Goal: Task Accomplishment & Management: Use online tool/utility

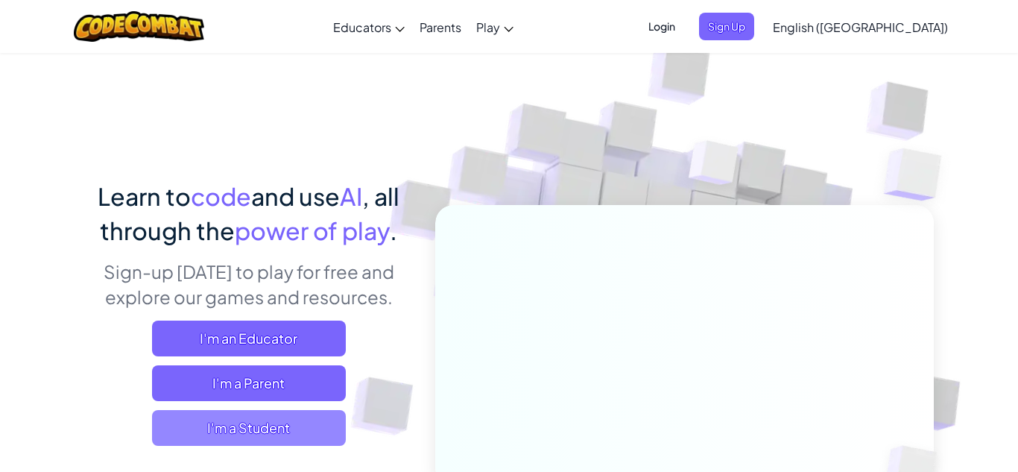
click at [301, 432] on span "I'm a Student" at bounding box center [249, 428] width 194 height 36
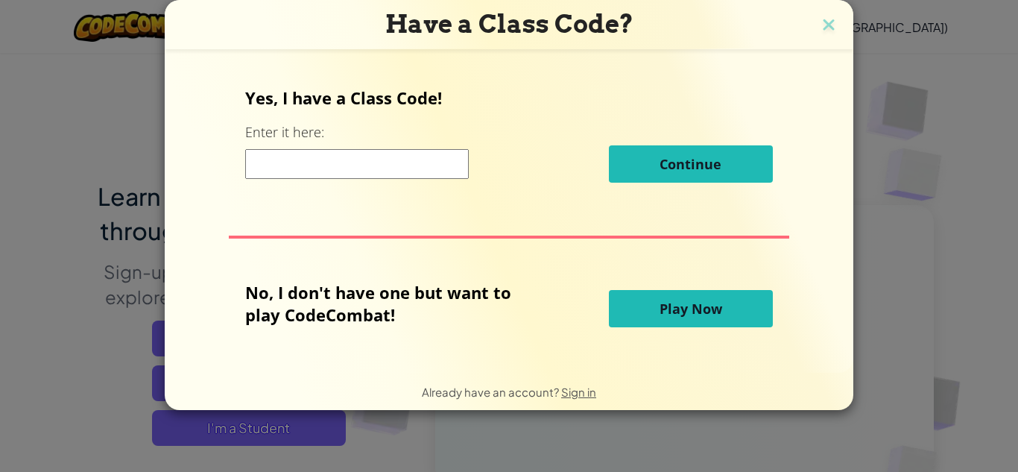
click at [315, 166] on input at bounding box center [357, 164] width 224 height 30
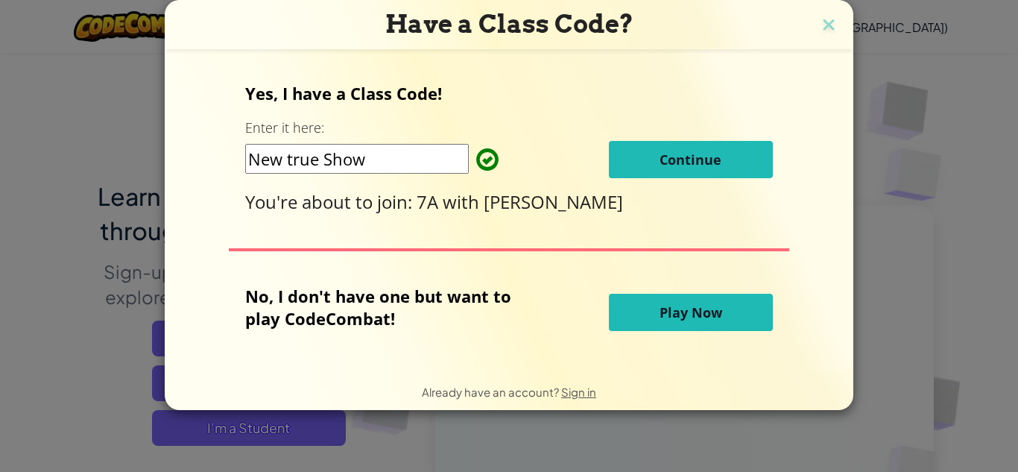
type input "New true Show"
click at [662, 157] on span "Continue" at bounding box center [691, 160] width 62 height 18
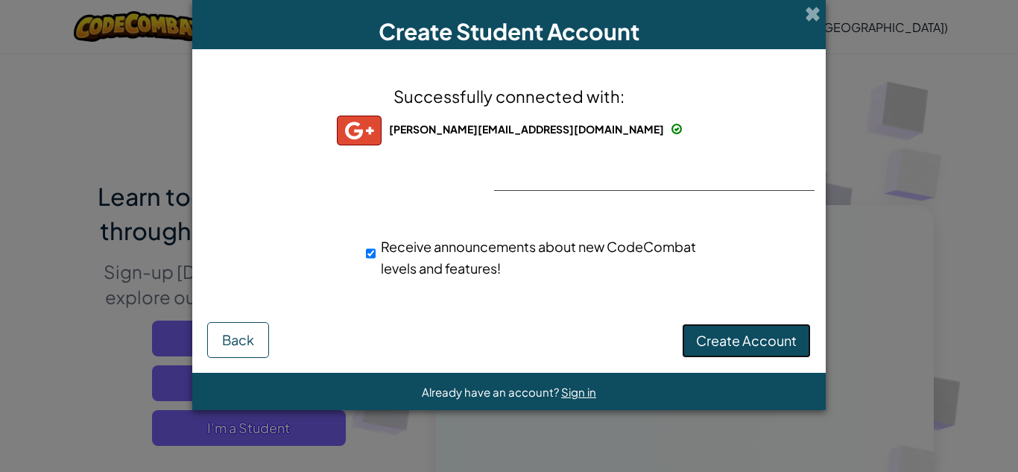
click at [769, 329] on button "Create Account" at bounding box center [746, 341] width 129 height 34
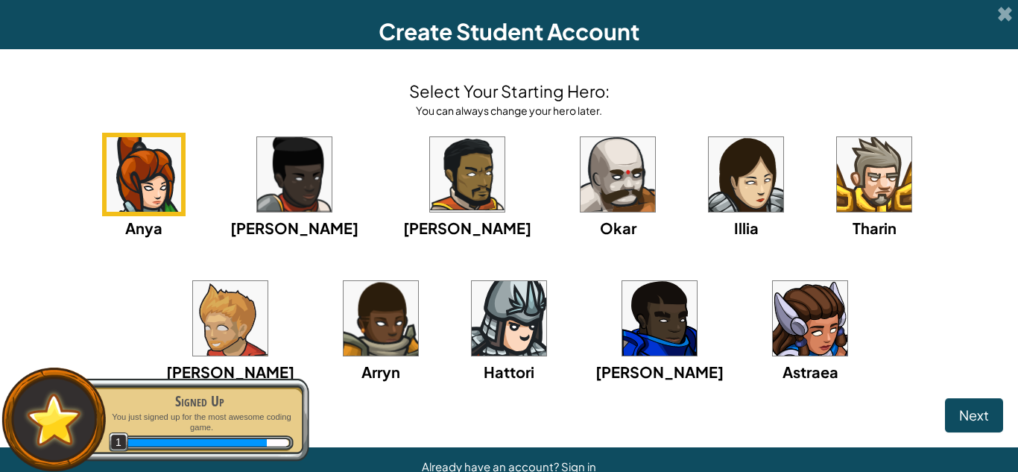
click at [773, 303] on img at bounding box center [810, 318] width 75 height 75
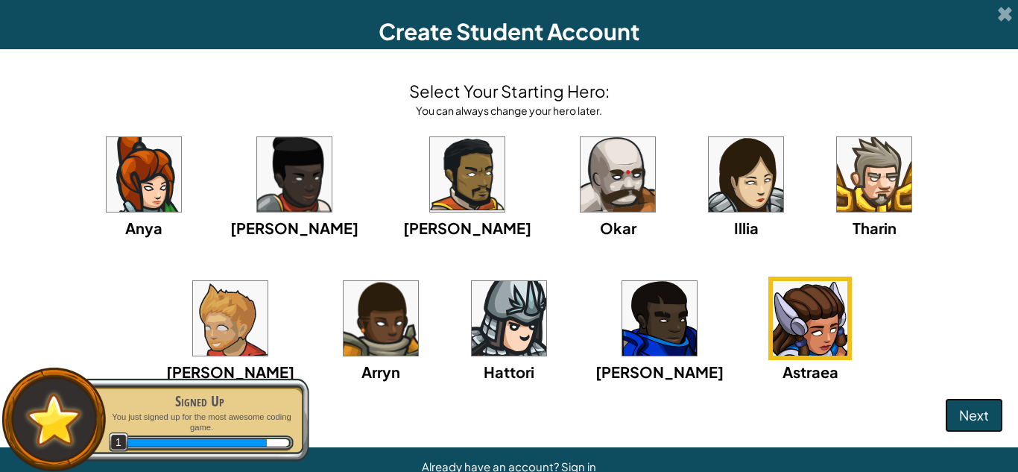
click at [977, 420] on span "Next" at bounding box center [975, 414] width 30 height 17
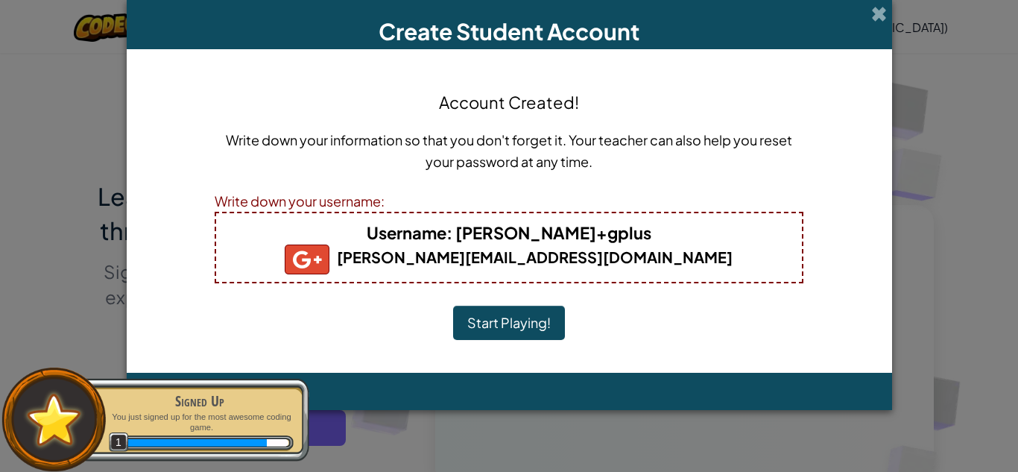
click at [518, 239] on b "Username : i.luchin+gplus" at bounding box center [509, 232] width 285 height 21
click at [594, 233] on b "Username : i.luchin+gplus" at bounding box center [509, 232] width 285 height 21
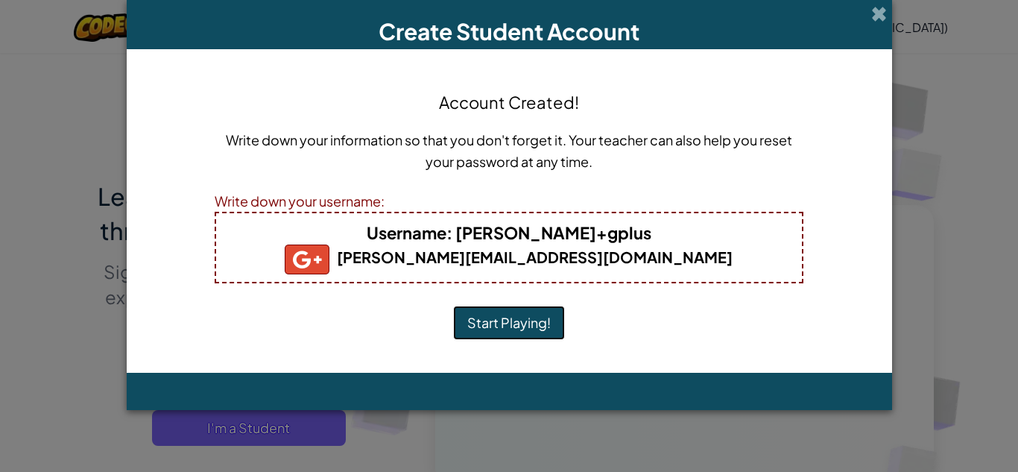
click at [526, 309] on button "Start Playing!" at bounding box center [509, 323] width 112 height 34
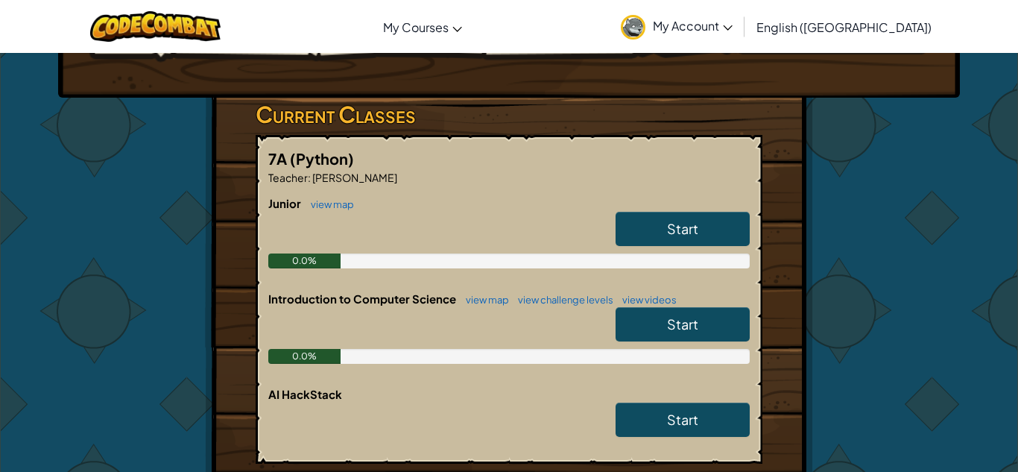
scroll to position [210, 0]
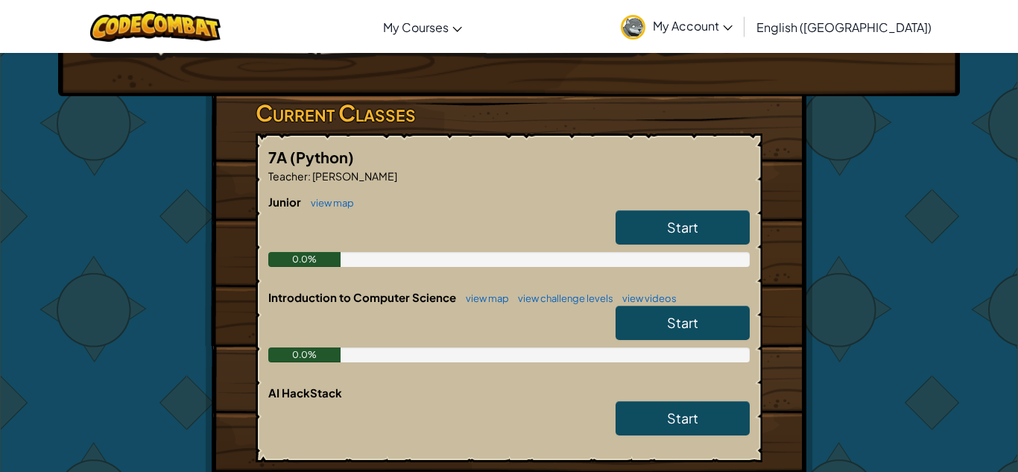
click at [720, 222] on link "Start" at bounding box center [683, 227] width 134 height 34
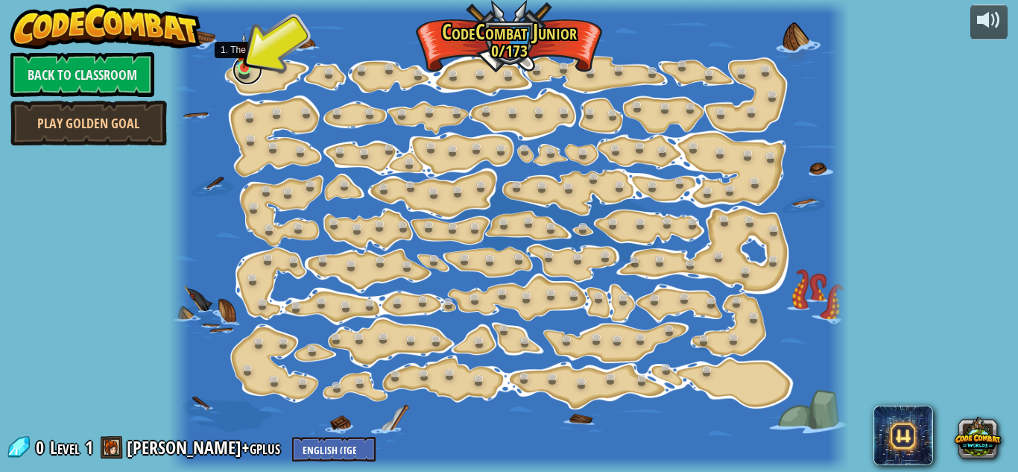
click at [239, 72] on link at bounding box center [248, 70] width 30 height 30
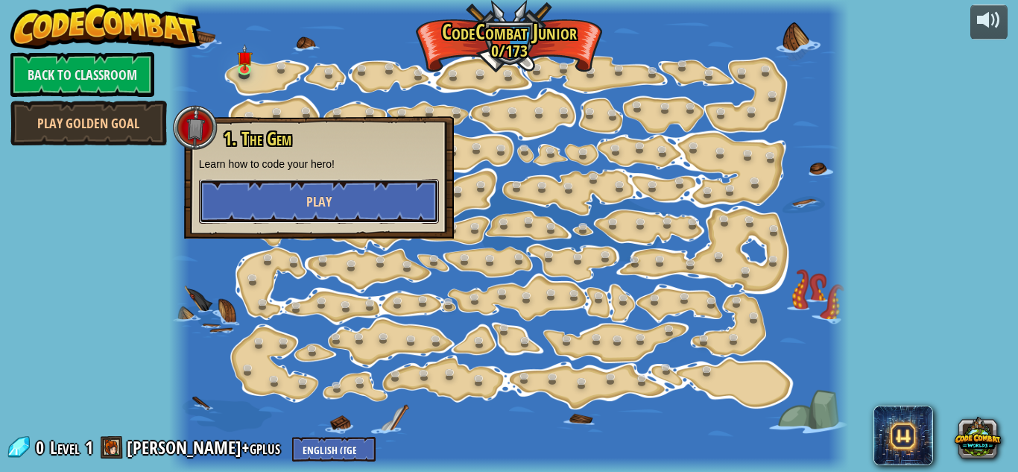
click at [325, 206] on span "Play" at bounding box center [318, 201] width 25 height 19
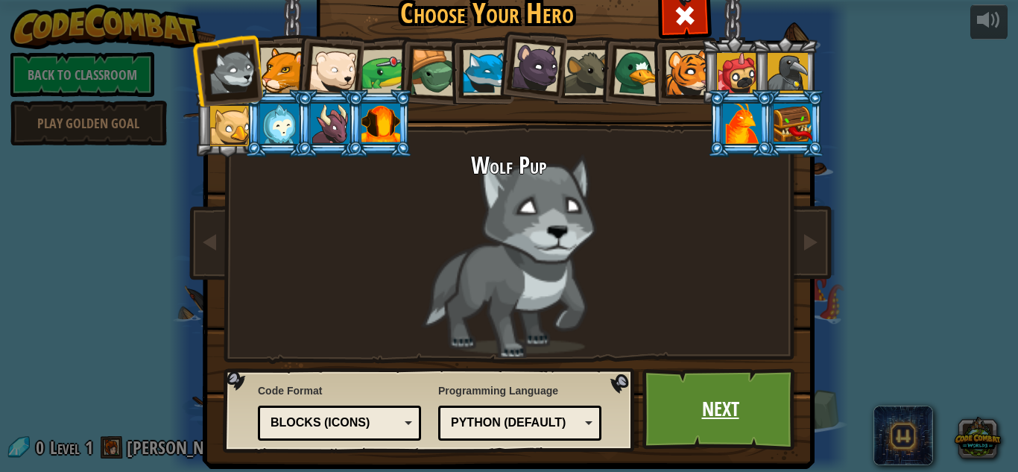
click at [684, 374] on link "Next" at bounding box center [721, 409] width 156 height 82
